Goal: Register for event/course

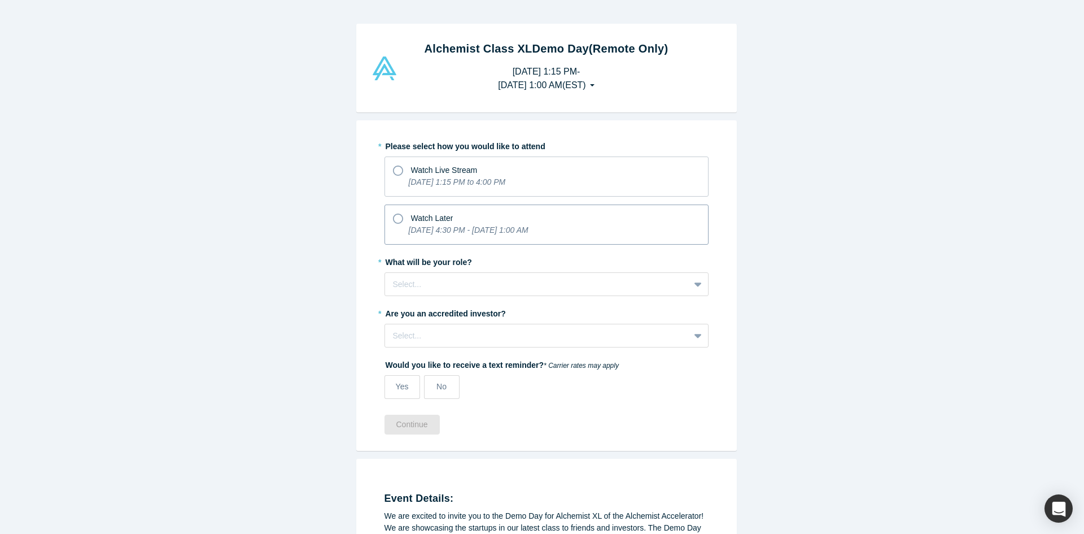
click at [538, 221] on div "Watch Later" at bounding box center [546, 216] width 307 height 15
click at [0, 0] on input "Watch Later [DATE] 4:30 PM - [DATE] 1:00 AM" at bounding box center [0, 0] width 0 height 0
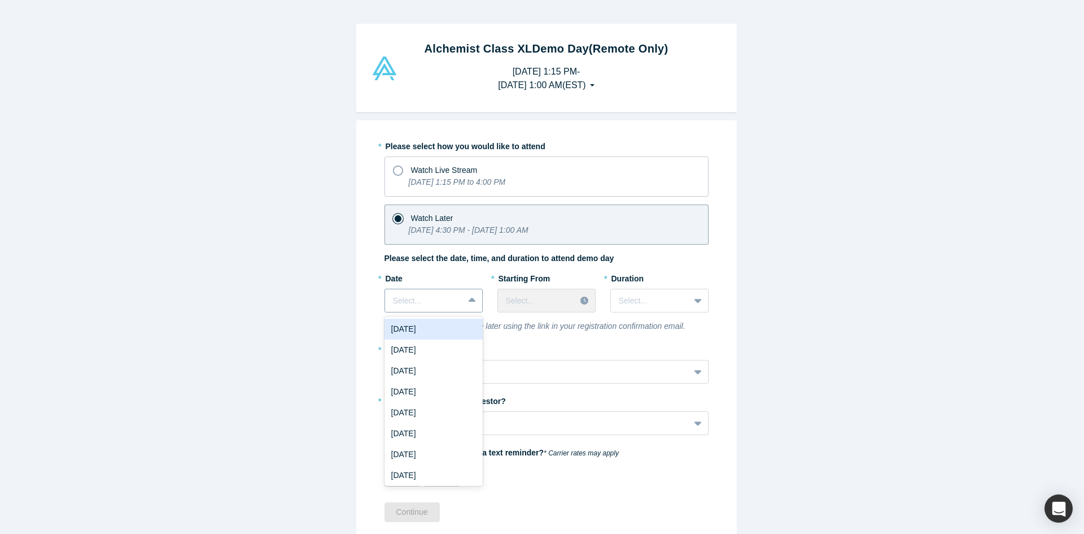
click at [456, 302] on div "Select..." at bounding box center [424, 300] width 79 height 19
click at [456, 300] on div "Select..." at bounding box center [424, 300] width 79 height 19
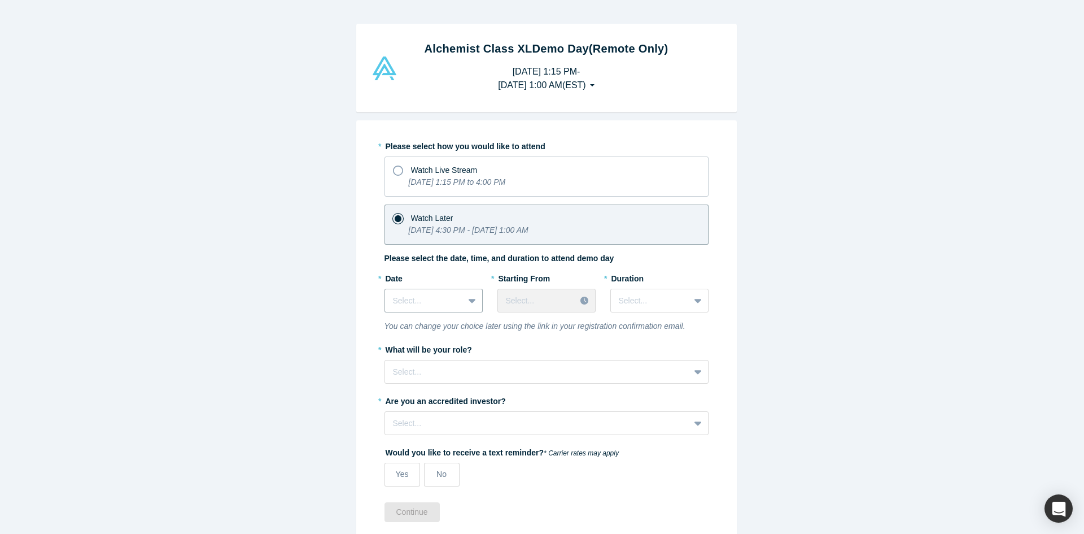
click at [429, 313] on div "* Date Select..." at bounding box center [434, 294] width 98 height 51
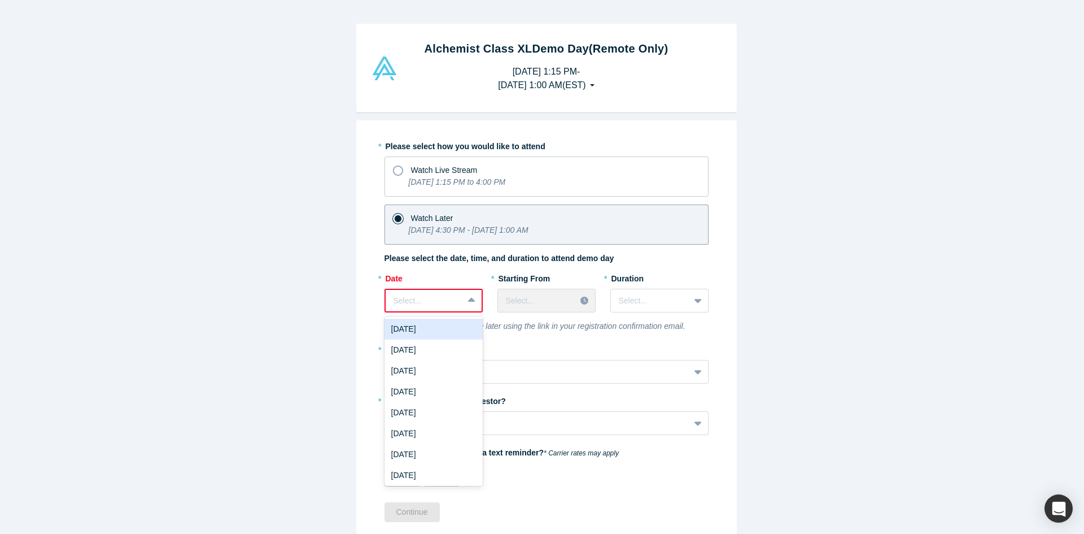
click at [430, 306] on div at bounding box center [425, 301] width 62 height 14
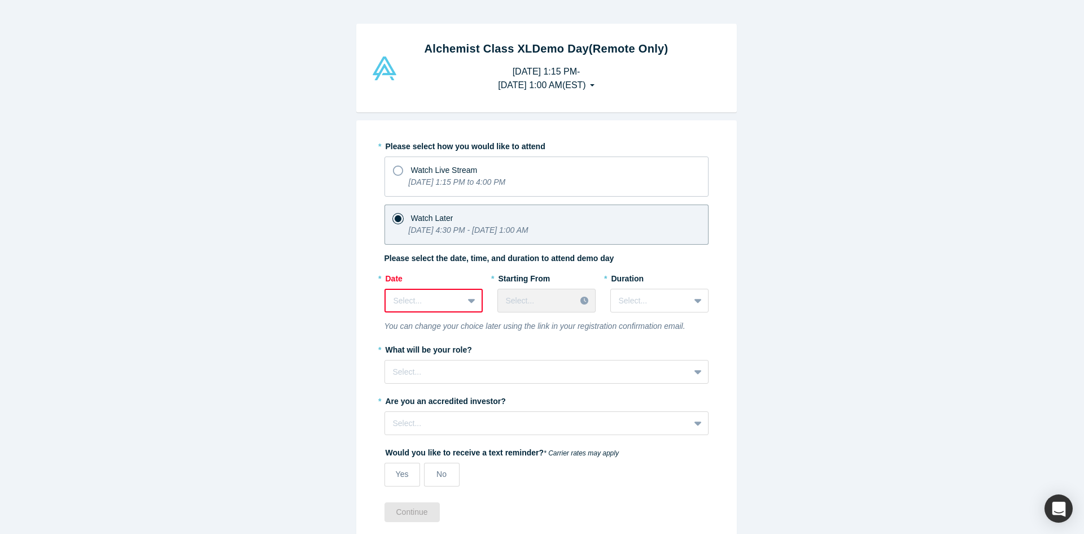
drag, startPoint x: 460, startPoint y: 308, endPoint x: 455, endPoint y: 304, distance: 6.4
click at [464, 308] on div at bounding box center [473, 300] width 18 height 20
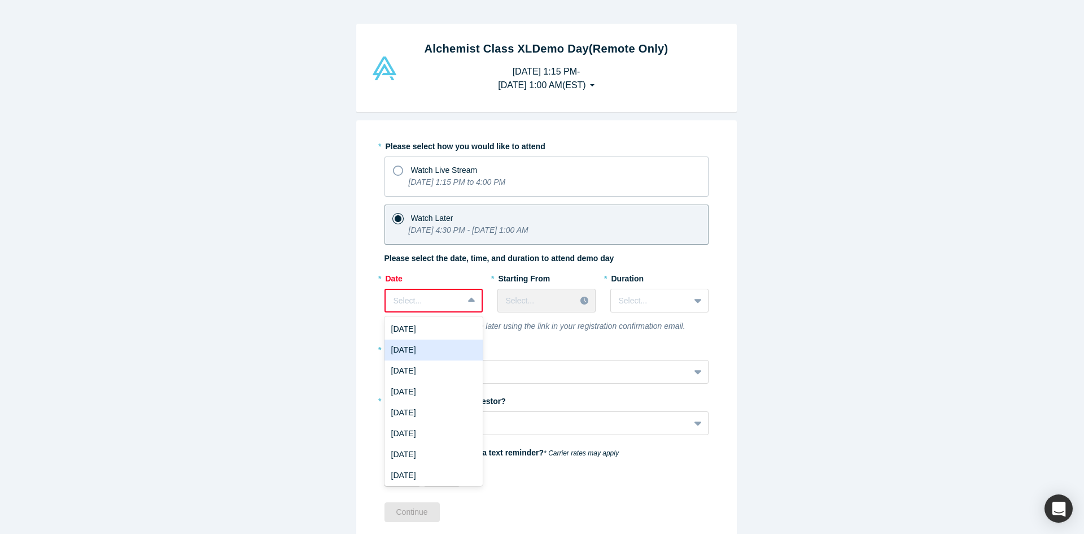
click at [447, 344] on div "[DATE]" at bounding box center [434, 349] width 98 height 21
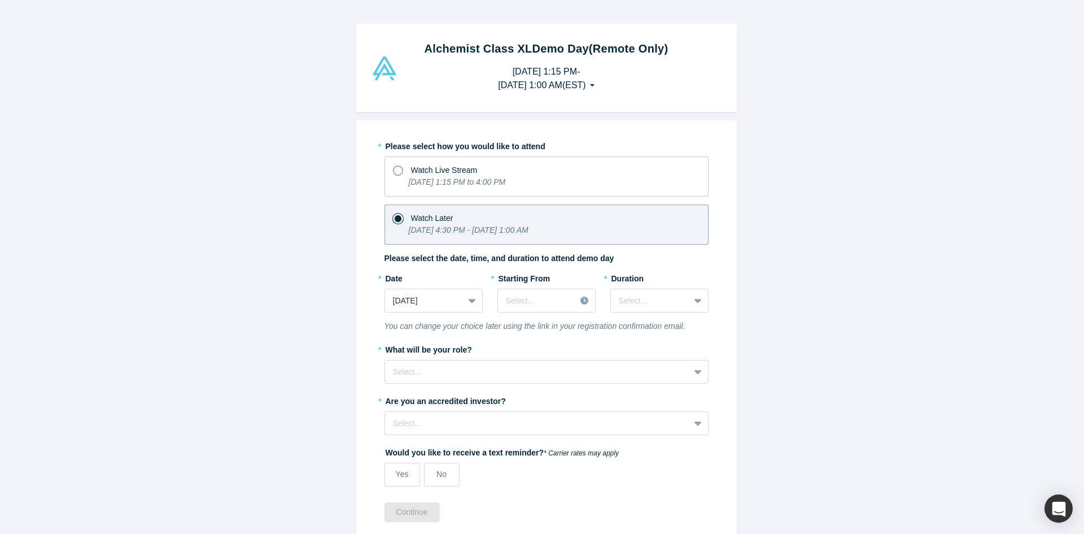
click at [564, 286] on div "* Starting From Select..." at bounding box center [547, 290] width 98 height 43
click at [563, 293] on div "Select..." at bounding box center [537, 300] width 78 height 19
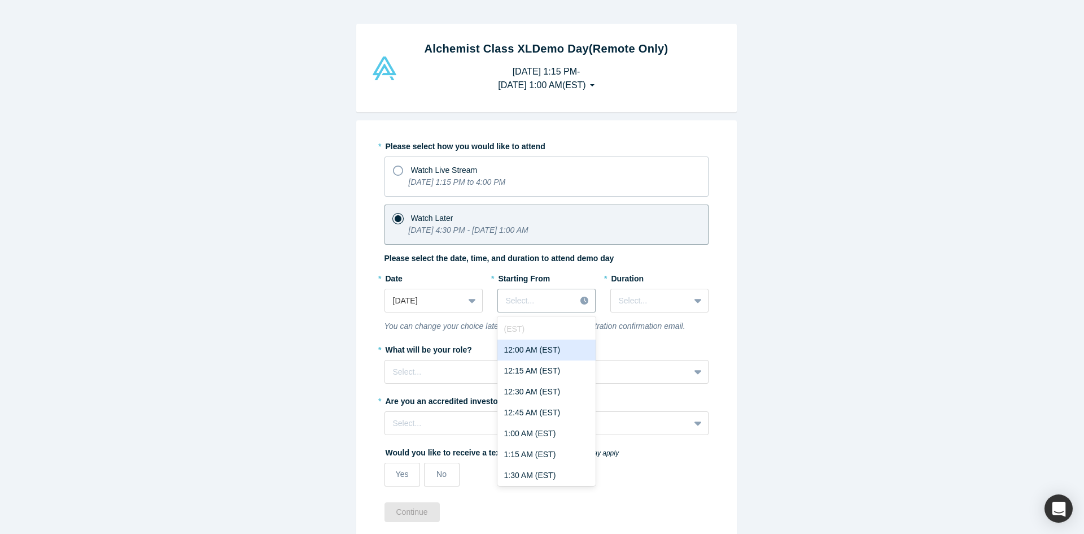
click at [573, 355] on div "12:00 AM (EST)" at bounding box center [547, 349] width 98 height 21
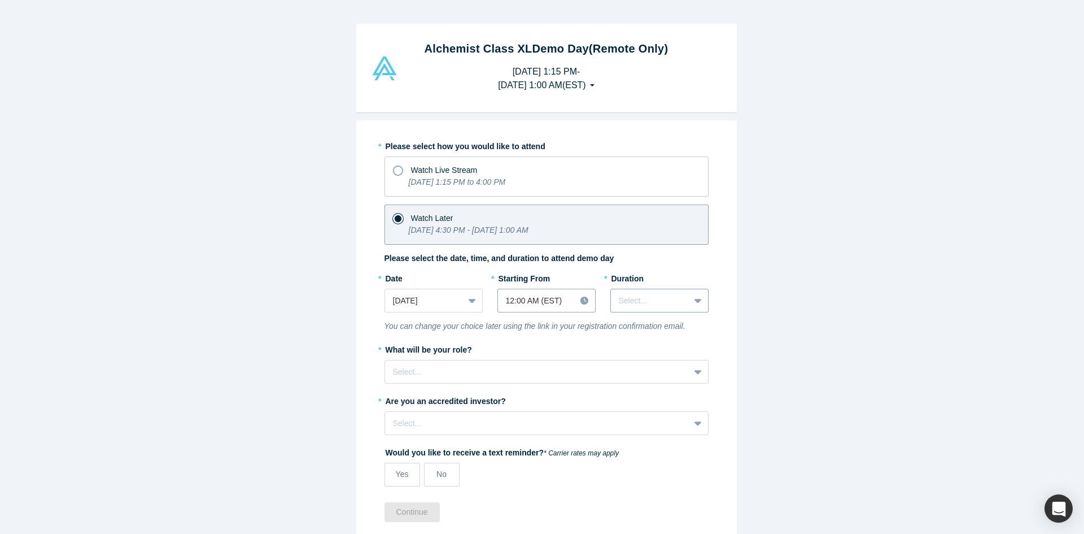
click at [635, 300] on div at bounding box center [650, 301] width 63 height 14
click at [647, 426] on div "3 hours" at bounding box center [660, 433] width 98 height 21
click at [552, 299] on div at bounding box center [537, 301] width 62 height 14
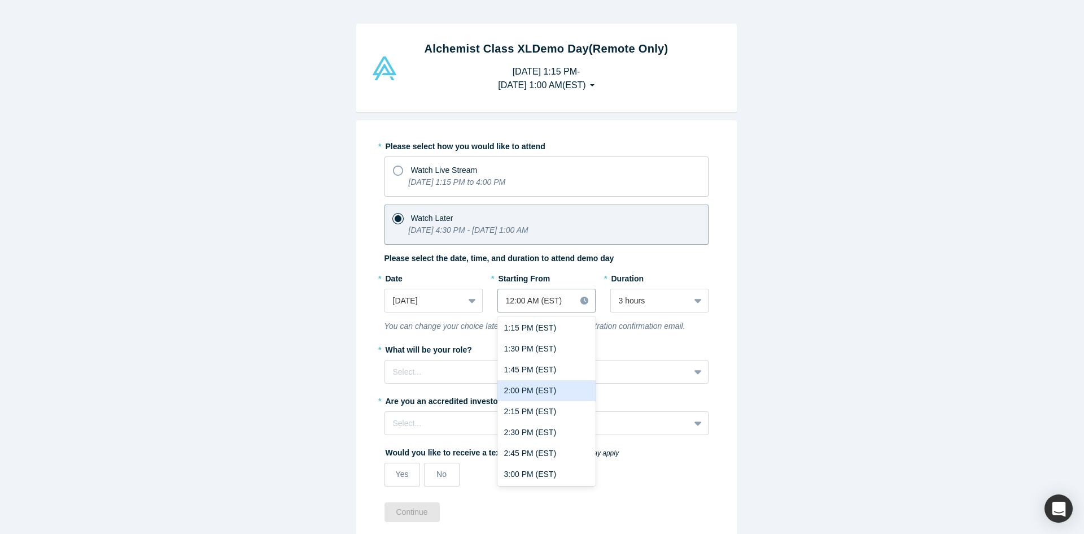
scroll to position [1073, 0]
click at [525, 446] on div "2:00 PM (EST)" at bounding box center [547, 447] width 98 height 21
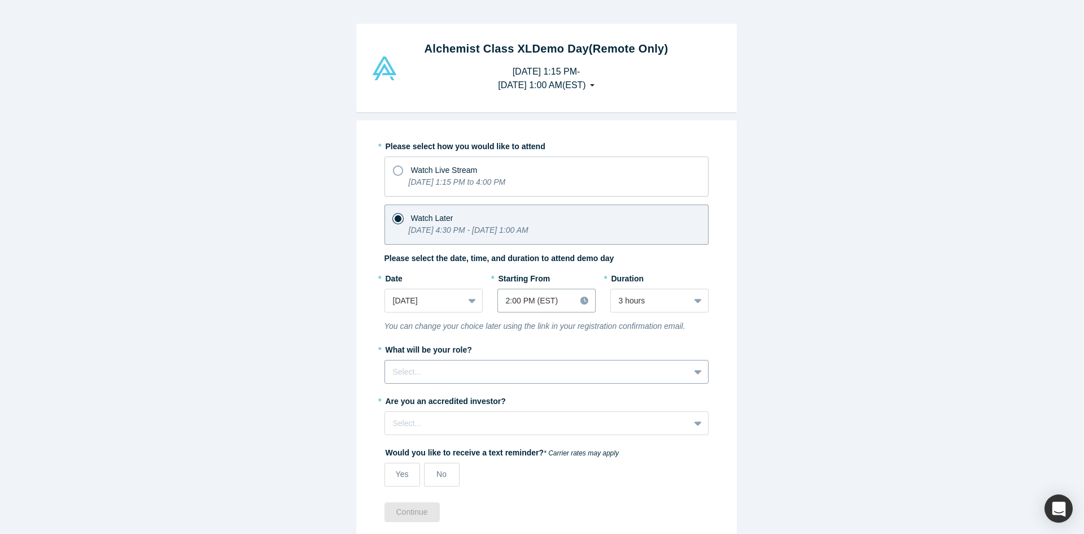
click at [495, 375] on div at bounding box center [537, 372] width 289 height 14
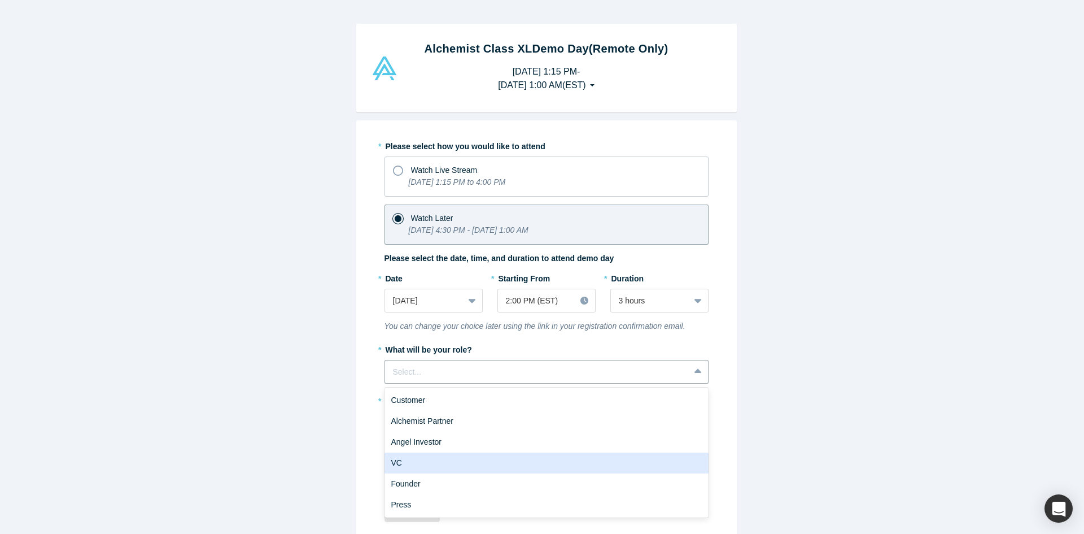
click at [495, 468] on div "VC" at bounding box center [547, 462] width 324 height 21
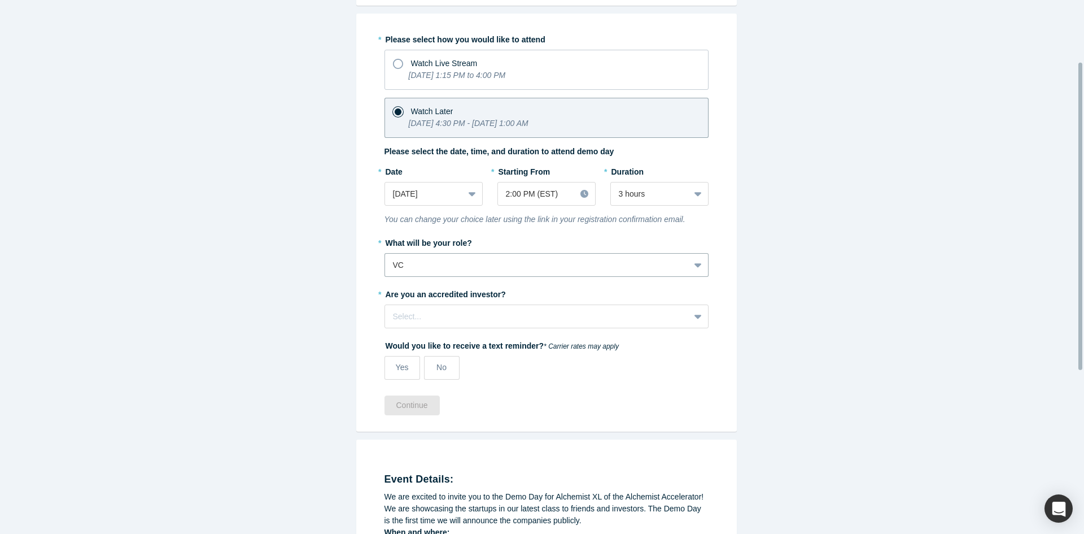
scroll to position [113, 0]
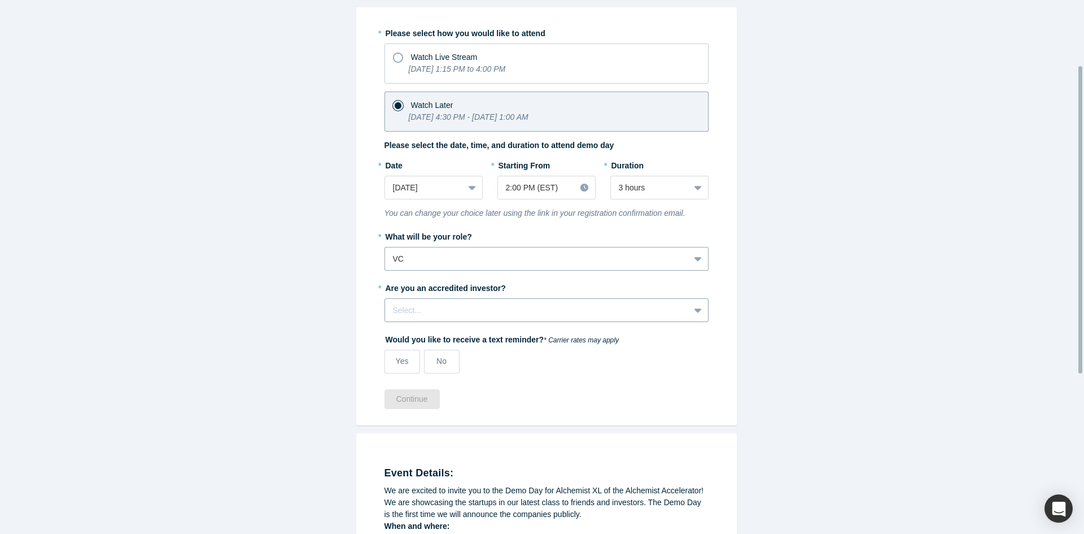
click at [495, 321] on div "Select..." at bounding box center [547, 310] width 324 height 24
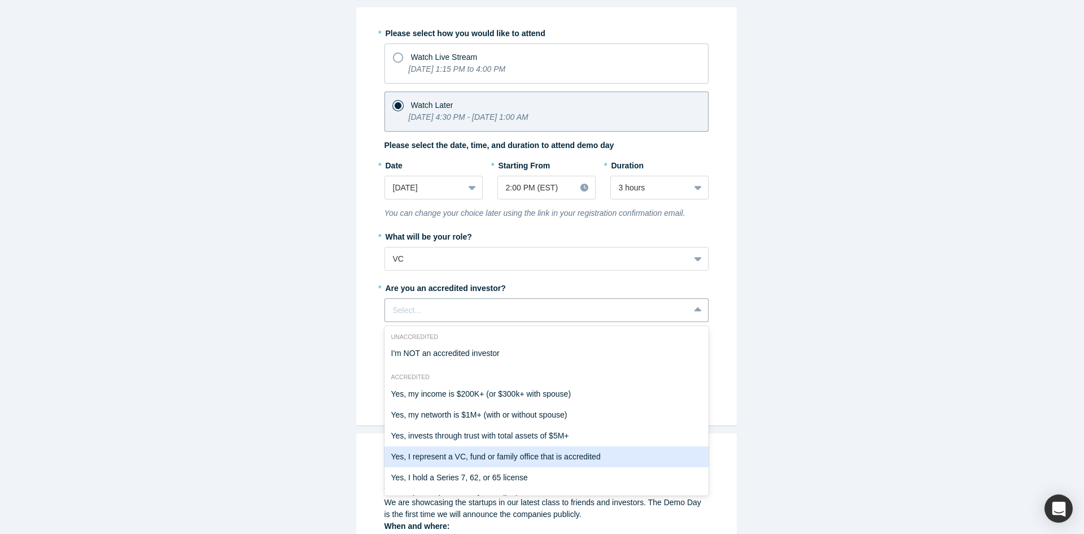
click at [607, 456] on div "Yes, I represent a VC, fund or family office that is accredited" at bounding box center [547, 456] width 324 height 21
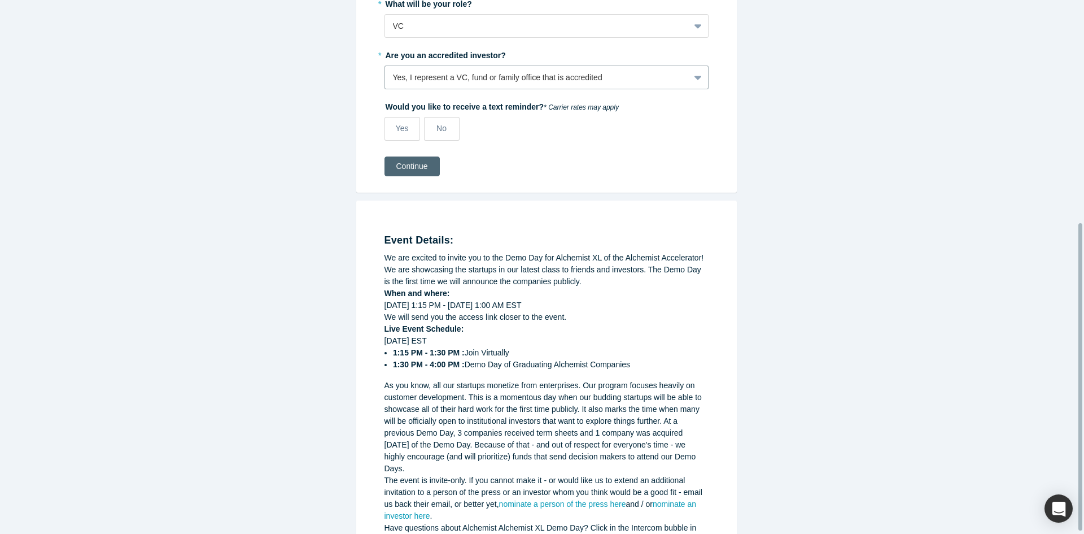
scroll to position [390, 0]
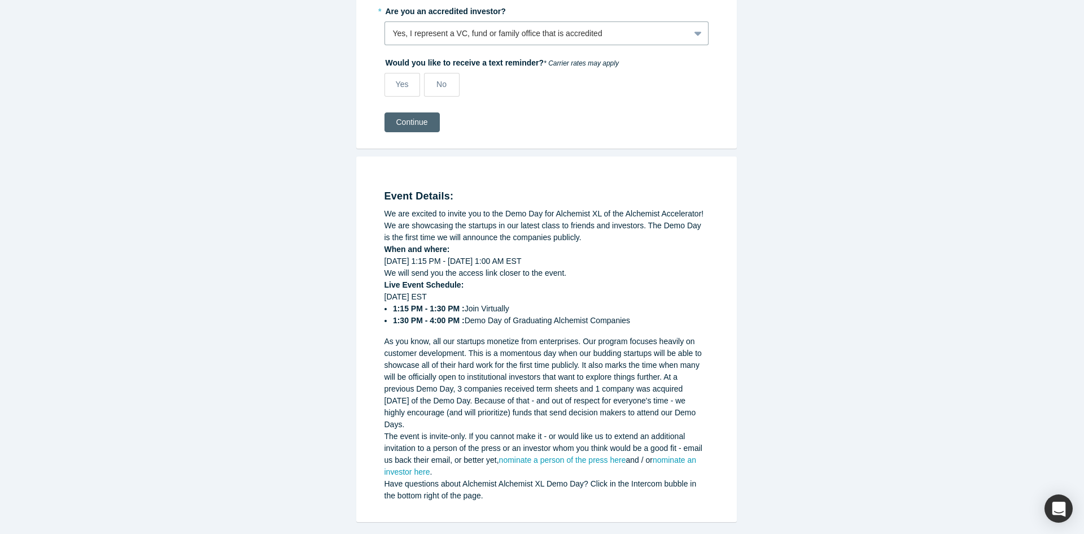
click at [428, 117] on button "Continue" at bounding box center [412, 122] width 55 height 20
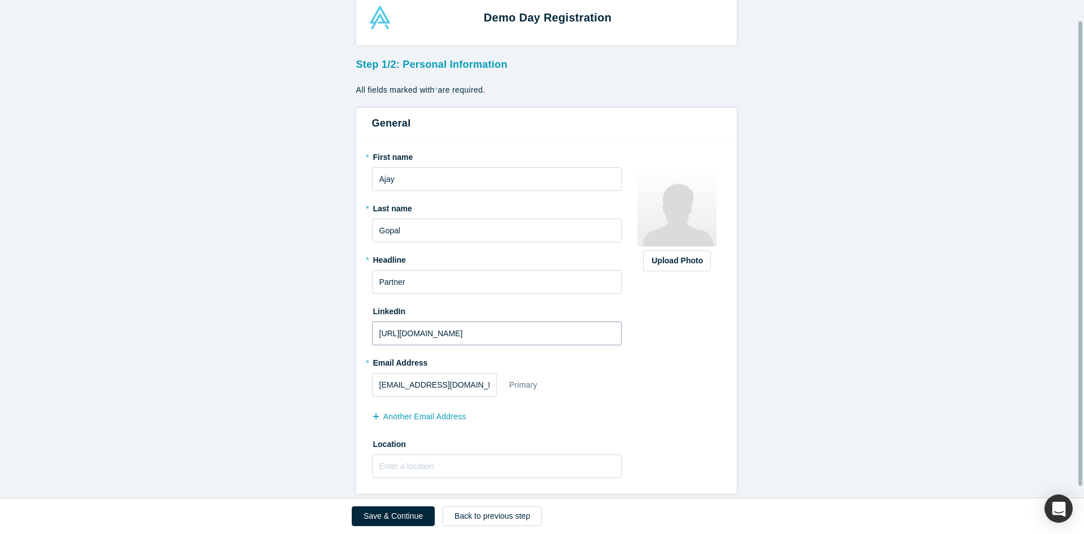
scroll to position [34, 0]
